Goal: Communication & Community: Answer question/provide support

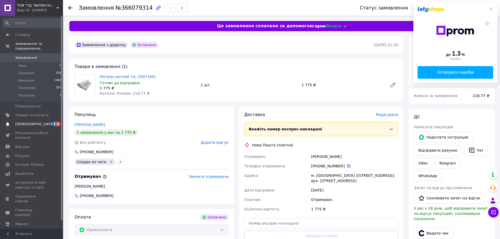
click at [43, 122] on span "[DEMOGRAPHIC_DATA]" at bounding box center [31, 124] width 33 height 5
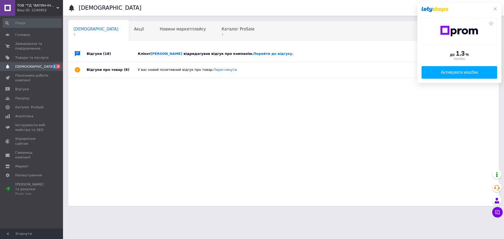
click at [494, 6] on div "до 1.3 % Кешбек Активувати кешбек" at bounding box center [459, 43] width 84 height 80
click at [497, 9] on div "до 1.3 % Кешбек Активувати кешбек" at bounding box center [459, 43] width 84 height 80
click at [493, 7] on icon at bounding box center [495, 9] width 4 height 4
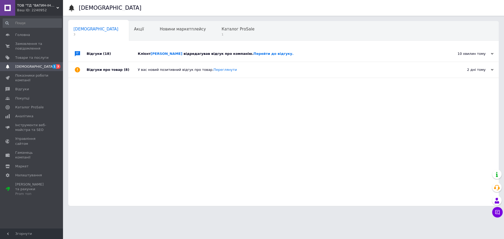
click at [237, 70] on div "У вас новий позитивний відгук про товар. [GEOGRAPHIC_DATA]" at bounding box center [289, 69] width 303 height 5
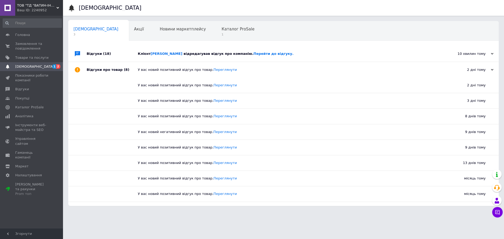
click at [351, 56] on div "Клієнт [PERSON_NAME] відредагував відгук про компанію. Перейти до відгуку." at bounding box center [289, 53] width 303 height 5
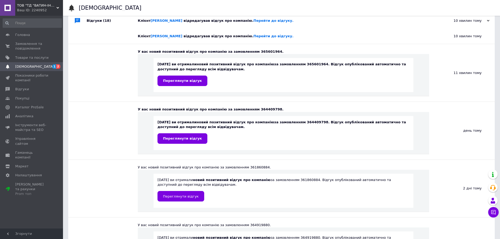
scroll to position [34, 0]
click at [35, 89] on span "Відгуки" at bounding box center [31, 89] width 33 height 5
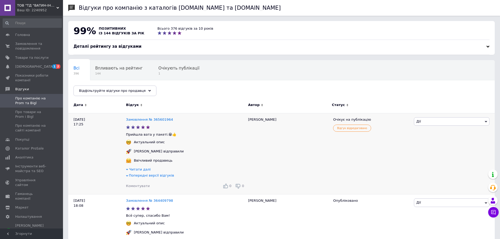
click at [130, 171] on span "Читати далі" at bounding box center [140, 169] width 22 height 4
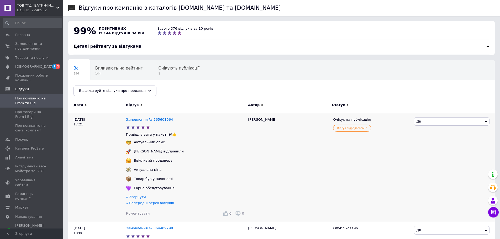
scroll to position [26, 0]
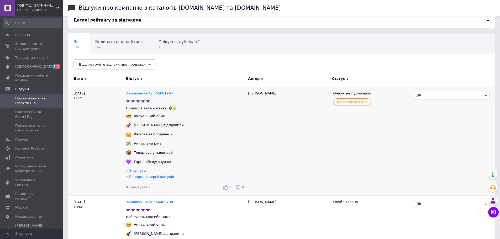
click at [139, 179] on span "Попередні версії відгуків" at bounding box center [151, 177] width 45 height 4
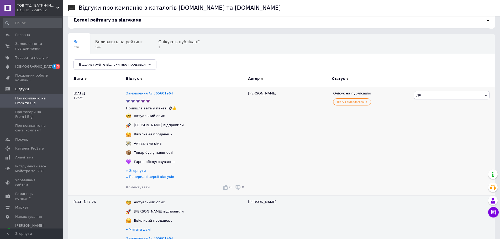
click at [133, 179] on span "Попередні версії відгуків" at bounding box center [151, 177] width 45 height 4
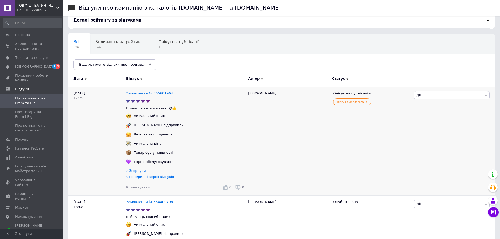
click at [133, 179] on span "Попередні версії відгуків" at bounding box center [151, 177] width 45 height 4
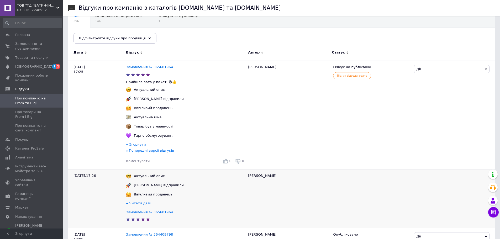
scroll to position [105, 0]
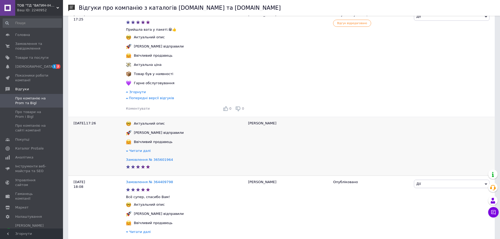
click at [142, 153] on span "Читати далі" at bounding box center [140, 151] width 22 height 4
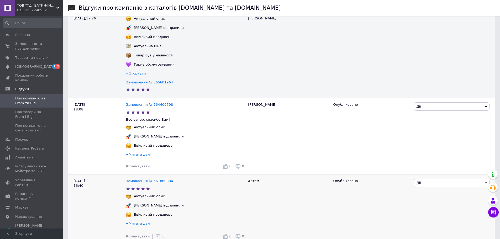
scroll to position [236, 0]
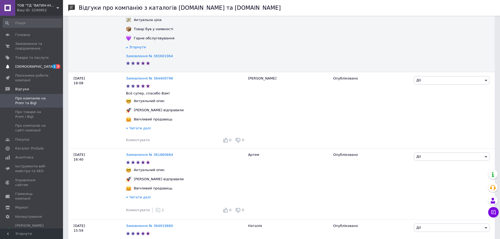
click at [6, 65] on icon at bounding box center [8, 67] width 4 height 4
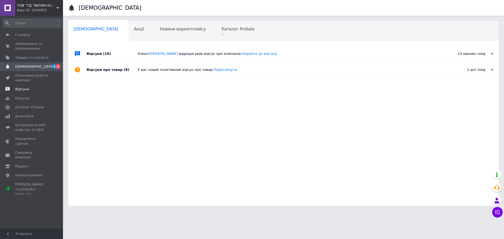
click at [27, 93] on link "Відгуки" at bounding box center [32, 89] width 65 height 9
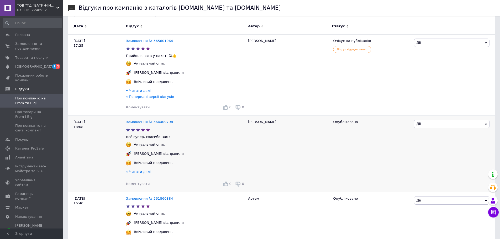
scroll to position [105, 0]
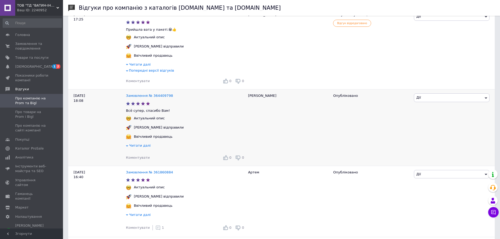
click at [139, 158] on span "Коментувати" at bounding box center [138, 158] width 24 height 4
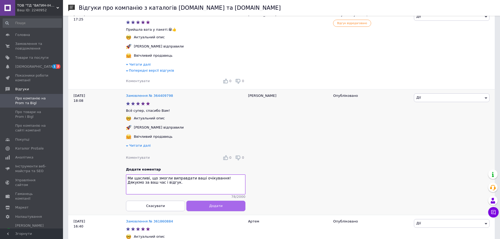
type textarea "Ми щасливі, що змогли виправдати ваші очікування! Дякуємо за ваш час і відгук."
click at [214, 208] on span "Додати" at bounding box center [215, 206] width 13 height 4
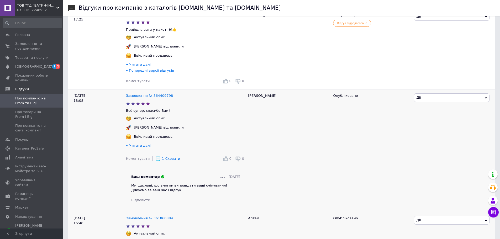
scroll to position [0, 0]
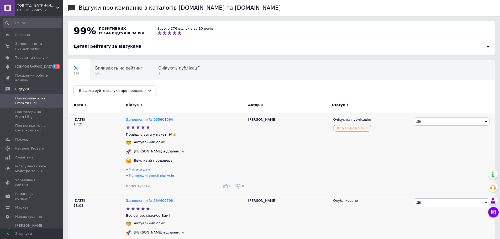
click at [156, 120] on link "Замовлення № 365601964" at bounding box center [149, 120] width 47 height 4
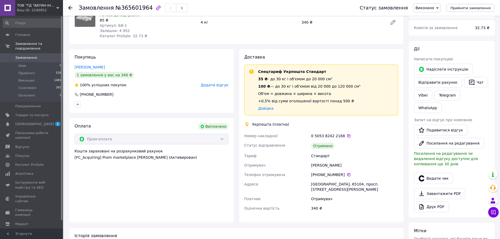
scroll to position [26, 0]
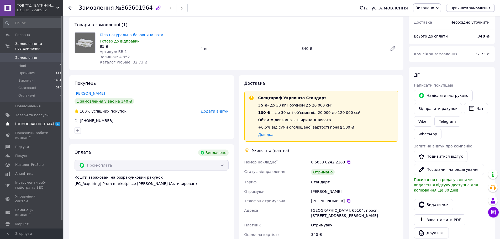
click at [33, 122] on span "[DEMOGRAPHIC_DATA]" at bounding box center [34, 124] width 39 height 5
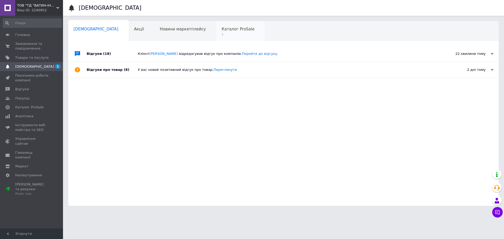
click at [221, 31] on span "Каталог ProSale" at bounding box center [237, 29] width 33 height 5
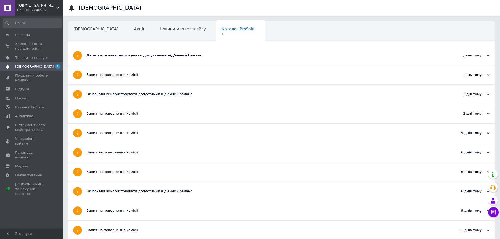
click at [121, 59] on div "Ви почали використовувати допустимий від'ємний баланс" at bounding box center [262, 55] width 350 height 19
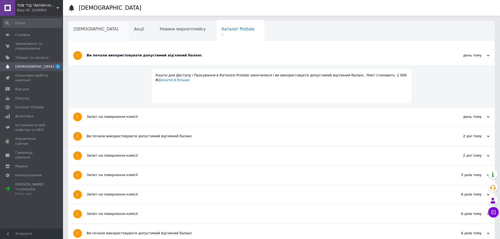
click at [81, 27] on span "[DEMOGRAPHIC_DATA]" at bounding box center [95, 29] width 45 height 5
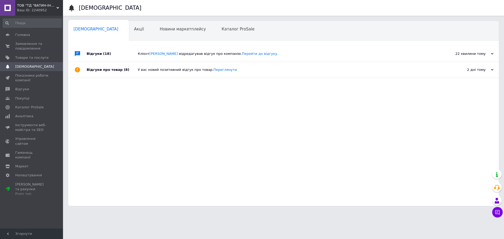
click at [277, 54] on div "Клієнт [PERSON_NAME] відредагував відгук про компанію. Перейти до відгуку." at bounding box center [289, 53] width 303 height 5
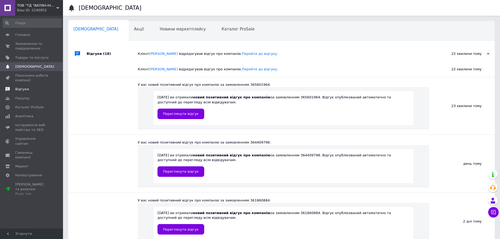
click at [26, 87] on span "Відгуки" at bounding box center [22, 89] width 14 height 5
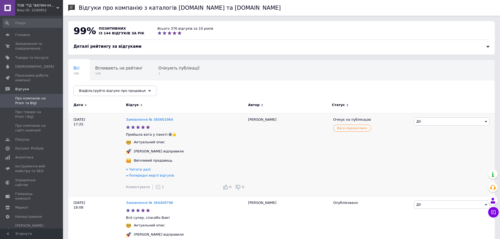
scroll to position [26, 0]
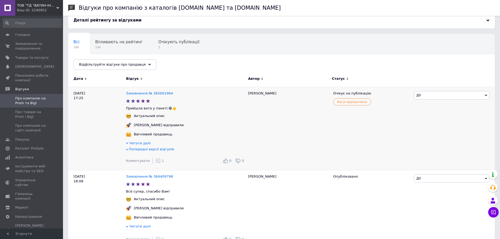
click at [130, 151] on span "Попередні версії відгуків" at bounding box center [151, 149] width 45 height 4
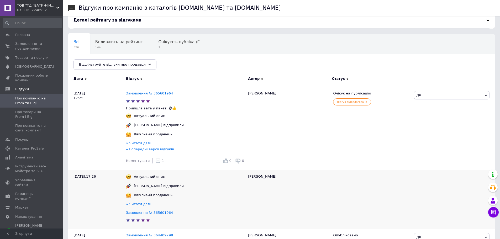
click at [142, 206] on span "Читати далі" at bounding box center [140, 204] width 22 height 4
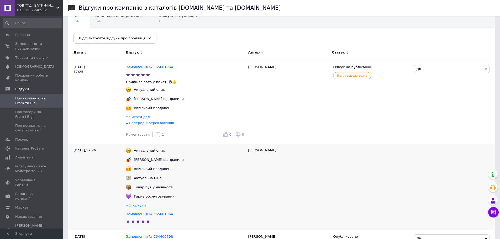
scroll to position [79, 0]
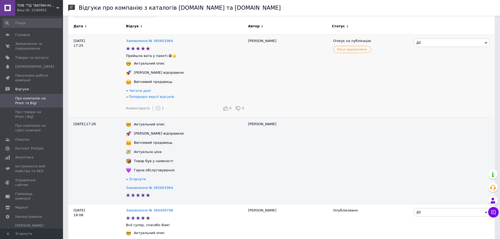
click at [133, 91] on span "Читати далі" at bounding box center [140, 91] width 22 height 4
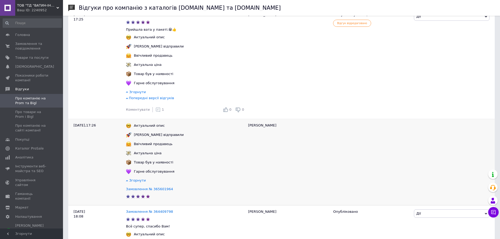
scroll to position [52, 0]
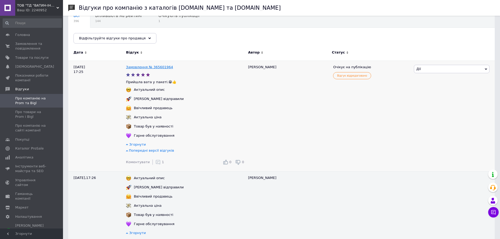
click at [144, 68] on link "Замовлення № 365601964" at bounding box center [149, 67] width 47 height 4
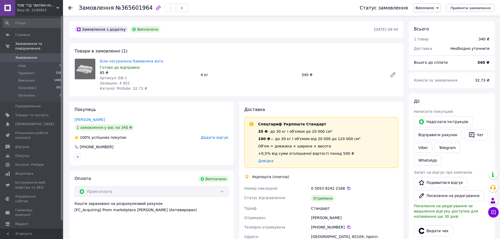
scroll to position [4, 0]
click at [46, 93] on li "Оплачені 2" at bounding box center [32, 97] width 65 height 10
